Goal: Information Seeking & Learning: Check status

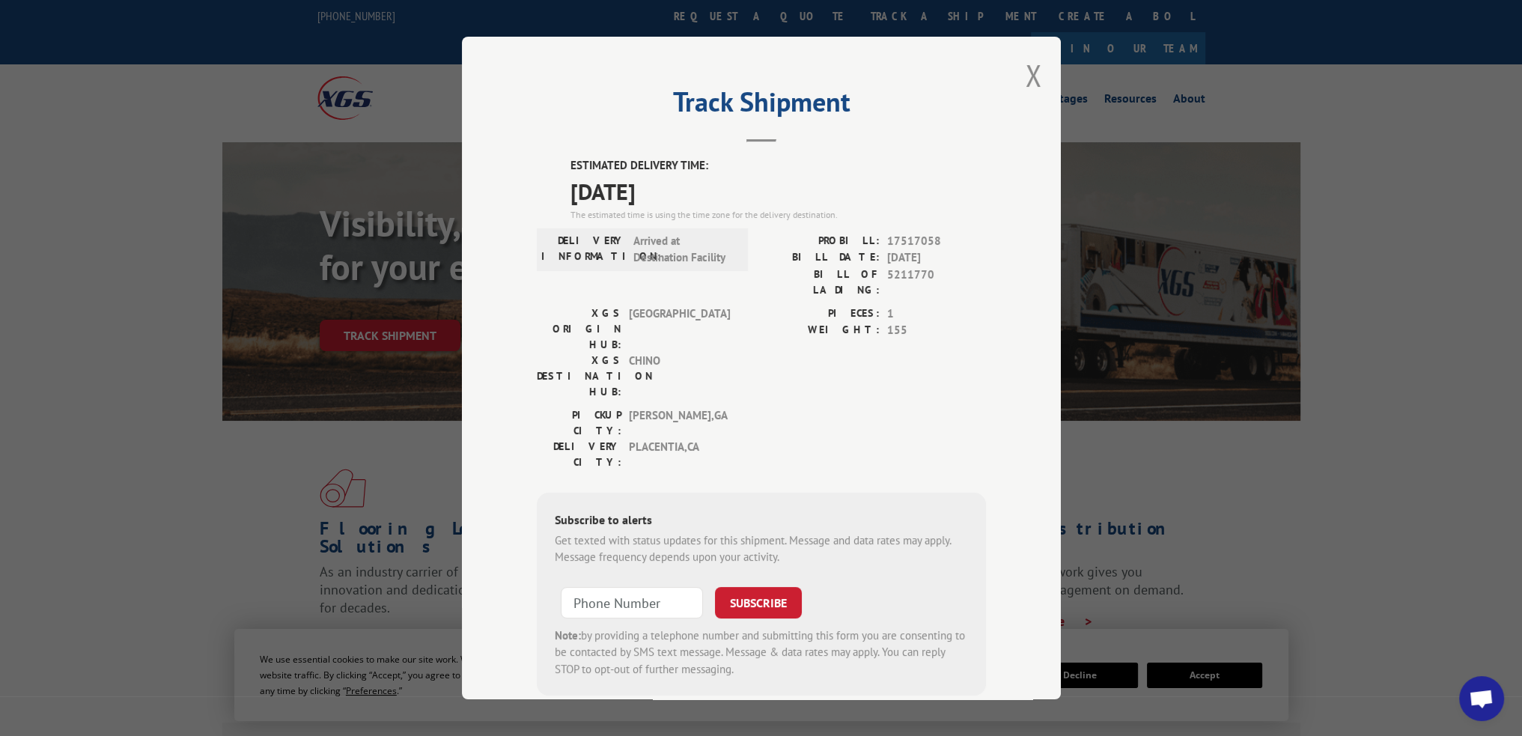
scroll to position [10, 0]
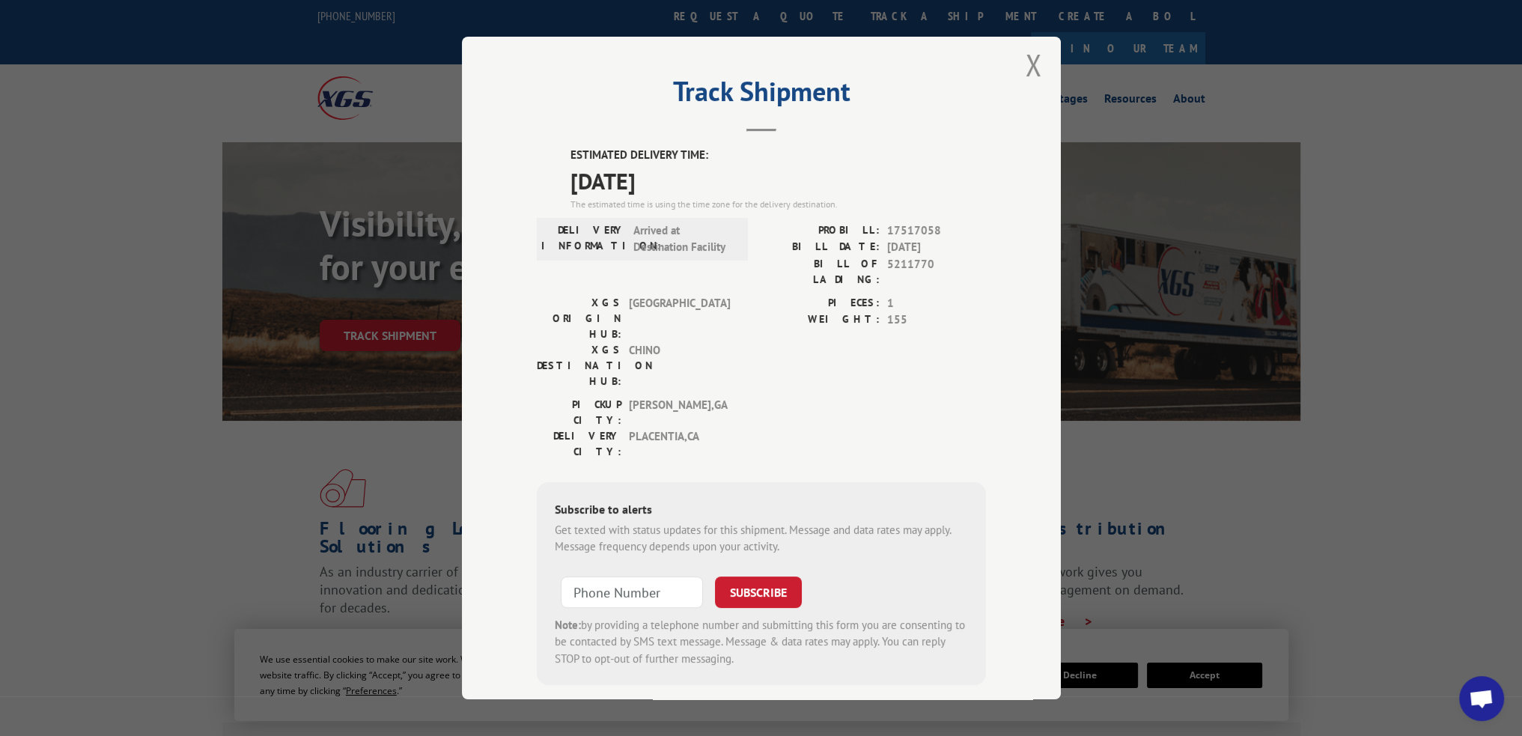
click at [1018, 68] on div "Track Shipment ESTIMATED DELIVERY TIME: [DATE] The estimated time is using the …" at bounding box center [761, 368] width 599 height 662
click at [1025, 67] on button "Close modal" at bounding box center [1033, 65] width 16 height 40
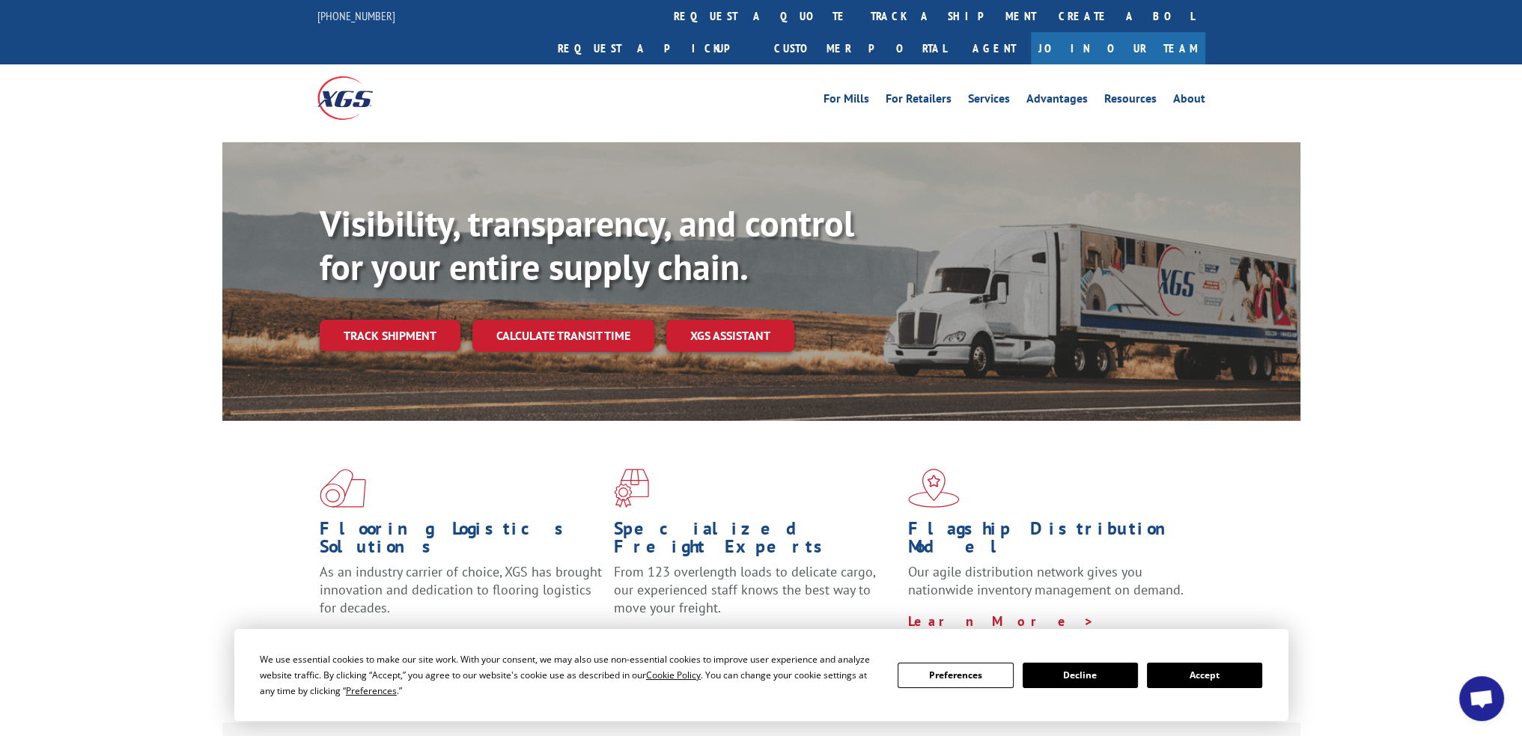
click at [859, 22] on link "track a shipment" at bounding box center [953, 16] width 188 height 32
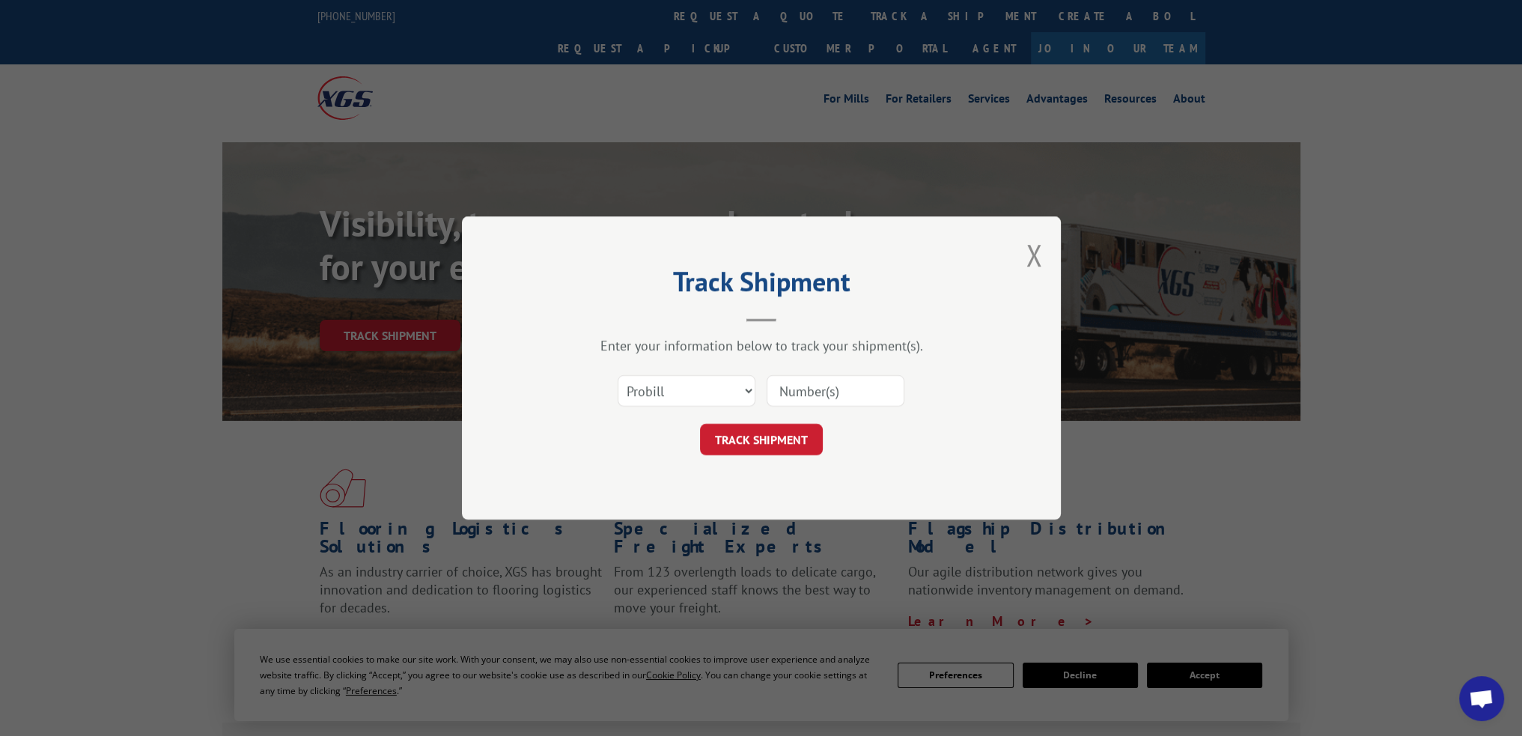
scroll to position [0, 0]
click at [705, 392] on select "Select category... Probill BOL PO" at bounding box center [686, 390] width 138 height 31
select select "po"
click at [617, 375] on select "Select category... Probill BOL PO" at bounding box center [686, 390] width 138 height 31
click at [787, 403] on input at bounding box center [835, 390] width 138 height 31
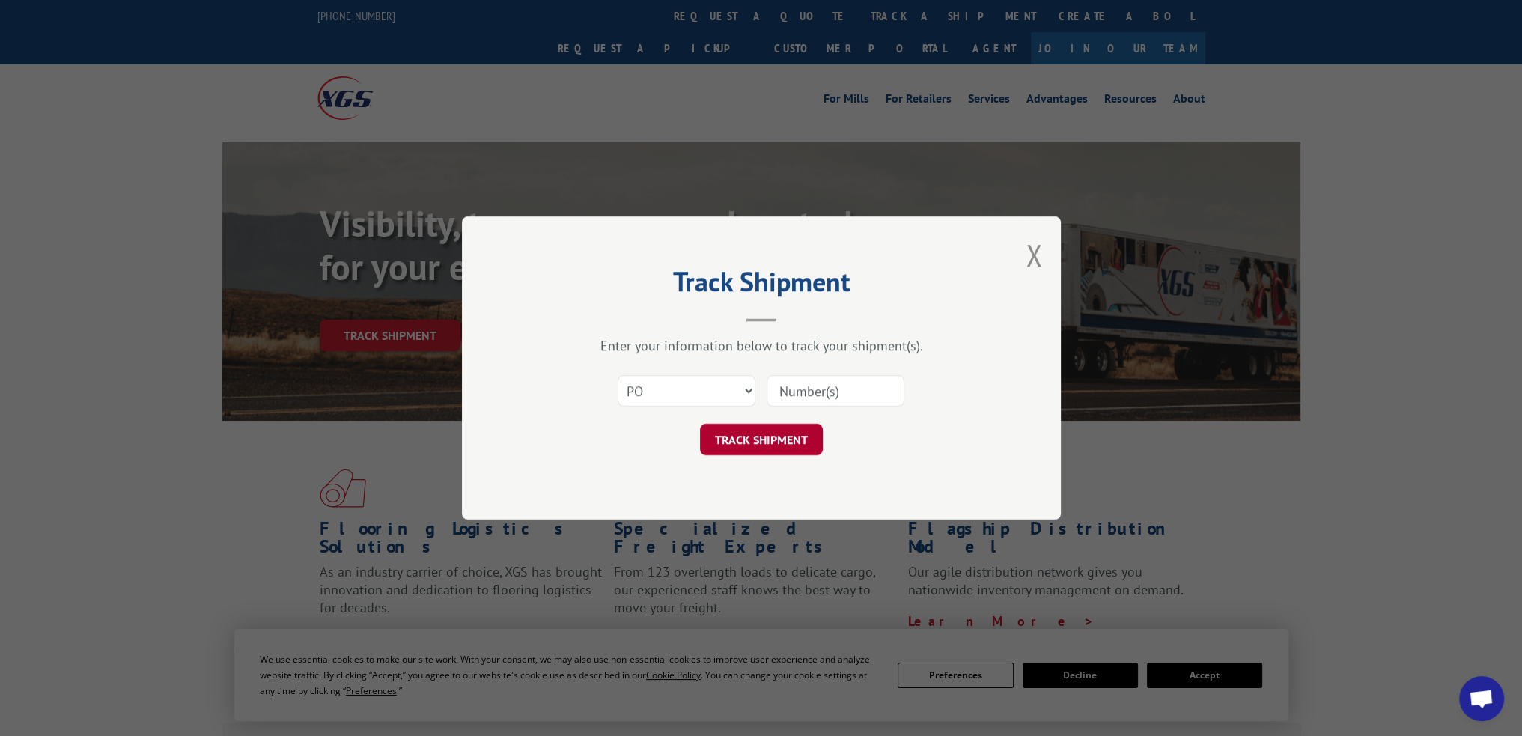
paste input "03519763"
type input "03519763"
click at [784, 441] on button "TRACK SHIPMENT" at bounding box center [761, 439] width 123 height 31
